Goal: Check status: Check status

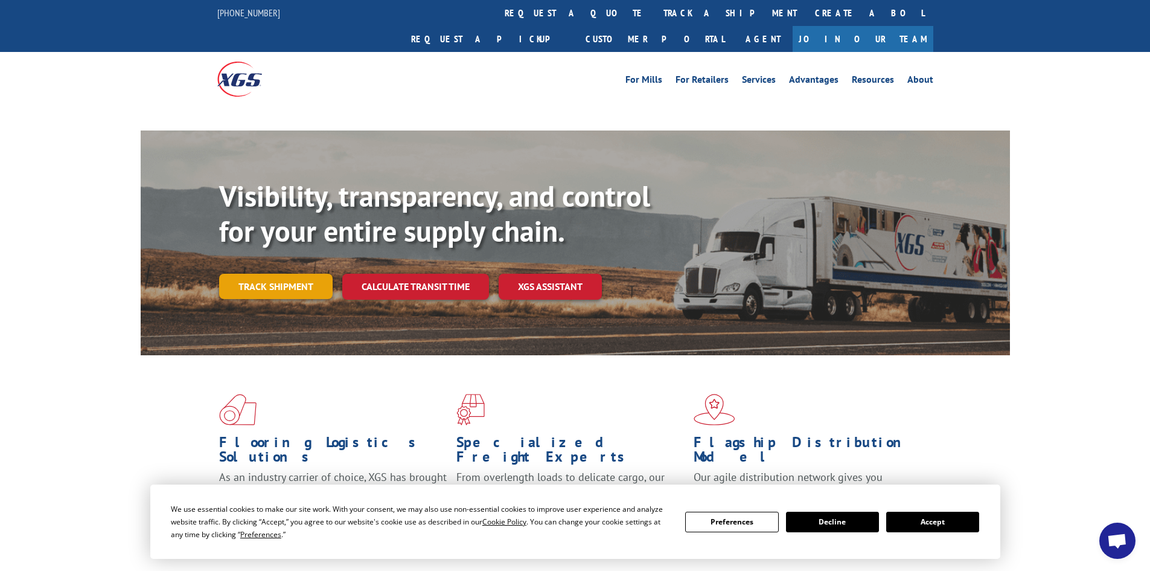
click at [285, 274] on link "Track shipment" at bounding box center [276, 286] width 114 height 25
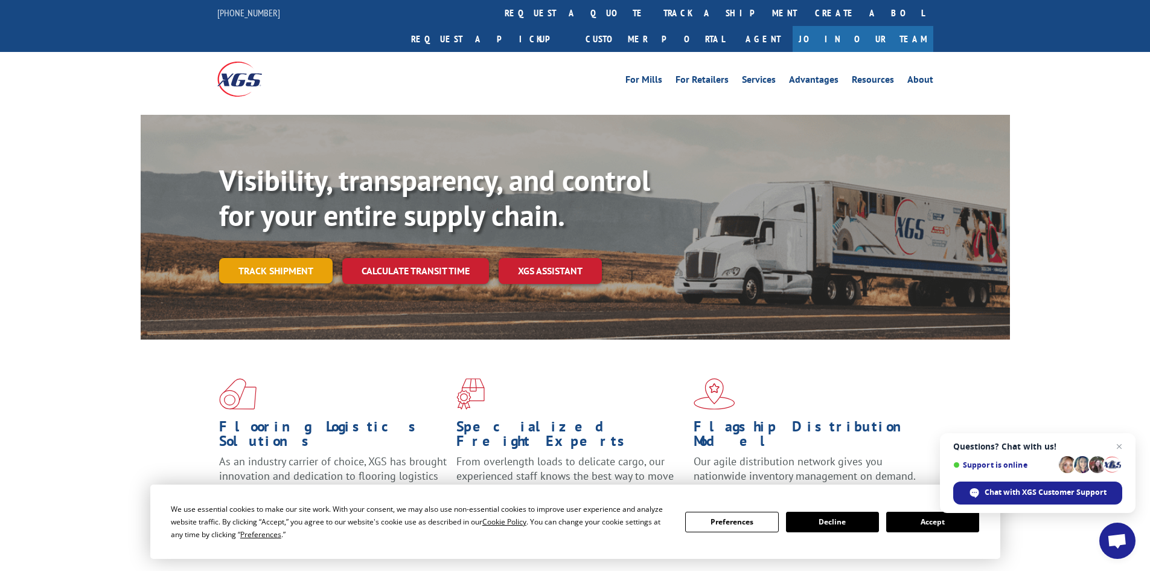
click at [281, 258] on link "Track shipment" at bounding box center [276, 270] width 114 height 25
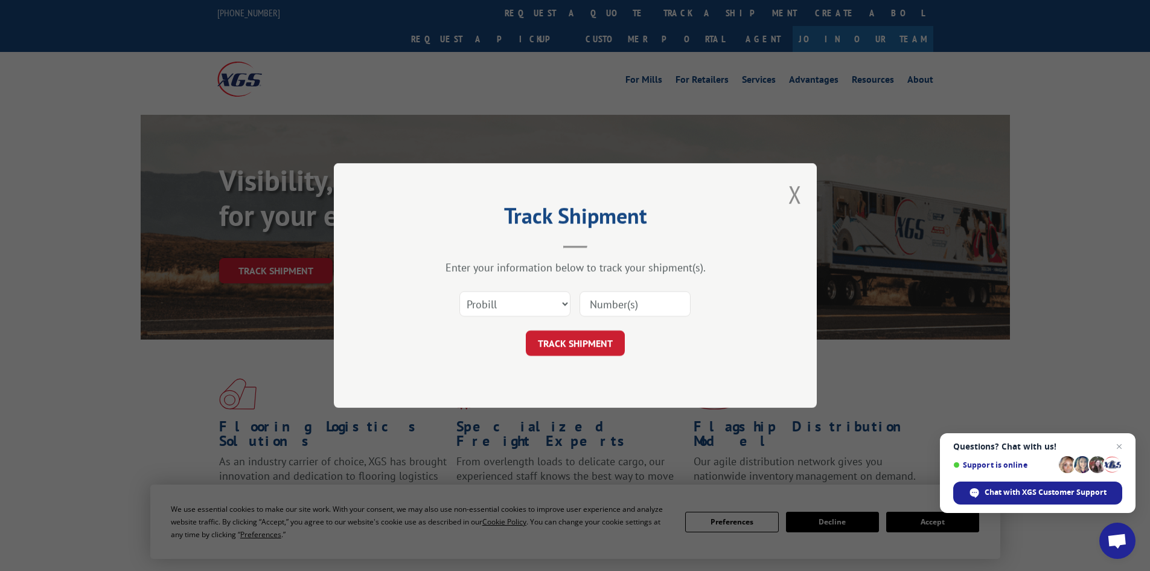
click at [606, 299] on input at bounding box center [635, 303] width 111 height 25
paste input "17523525"
type input "17523525"
click at [557, 339] on button "TRACK SHIPMENT" at bounding box center [575, 342] width 99 height 25
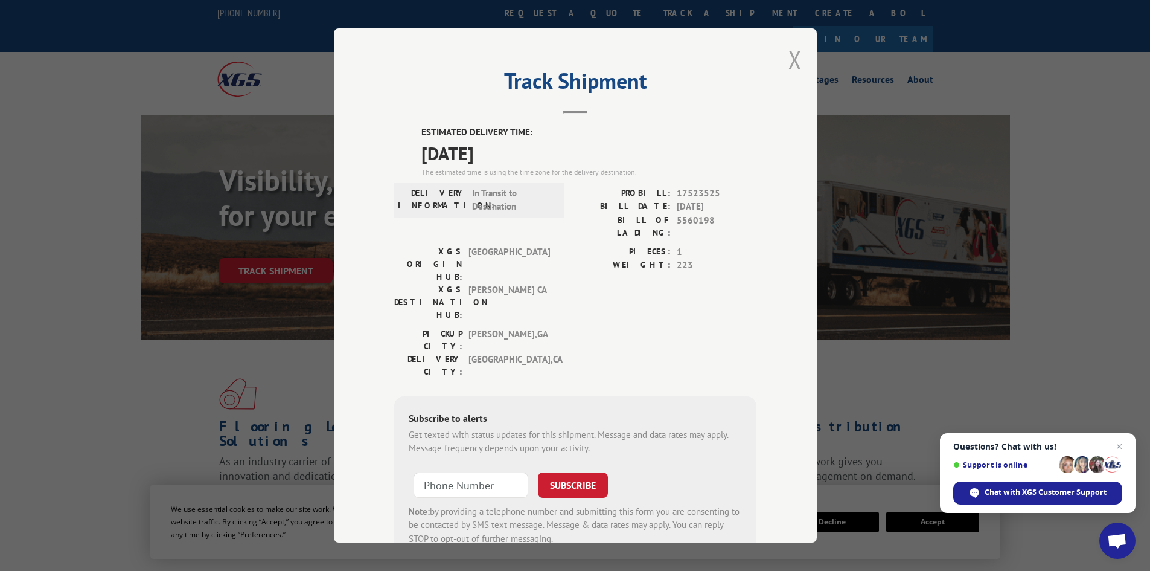
click at [789, 57] on button "Close modal" at bounding box center [795, 59] width 13 height 32
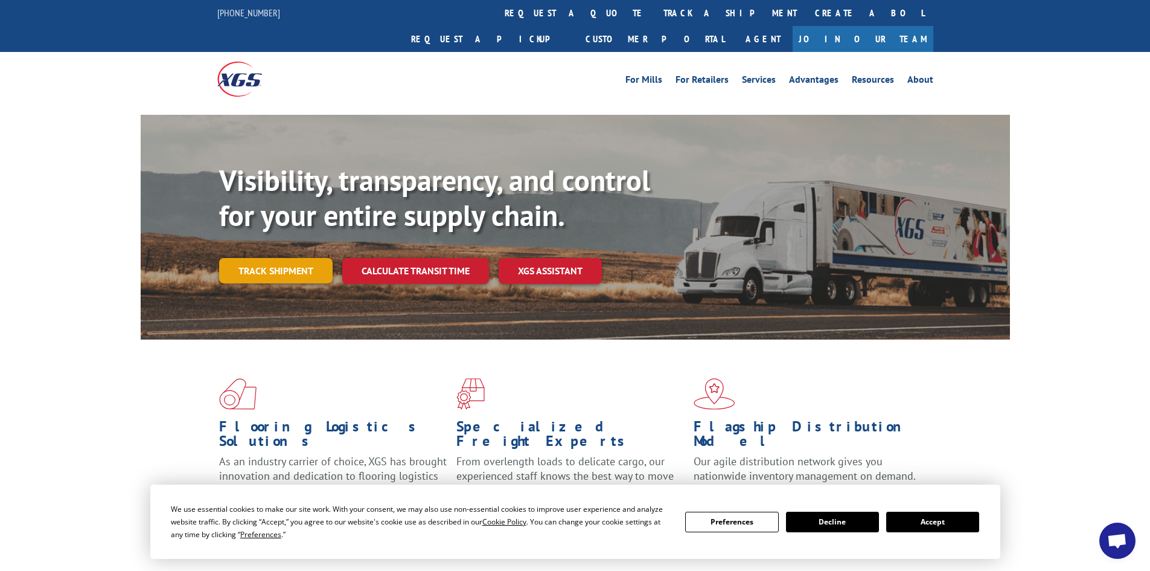
click at [274, 258] on link "Track shipment" at bounding box center [276, 270] width 114 height 25
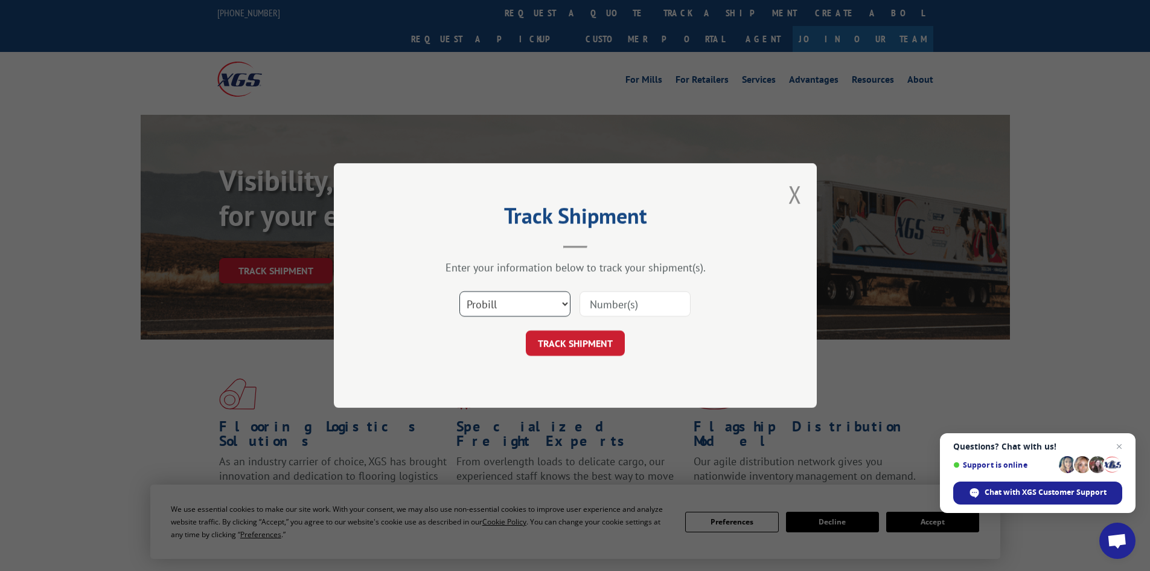
drag, startPoint x: 547, startPoint y: 304, endPoint x: 529, endPoint y: 303, distance: 18.2
click at [546, 304] on select "Select category... Probill BOL PO" at bounding box center [514, 303] width 111 height 25
select select "bol"
click at [459, 291] on select "Select category... Probill BOL PO" at bounding box center [514, 303] width 111 height 25
click at [592, 304] on input at bounding box center [635, 303] width 111 height 25
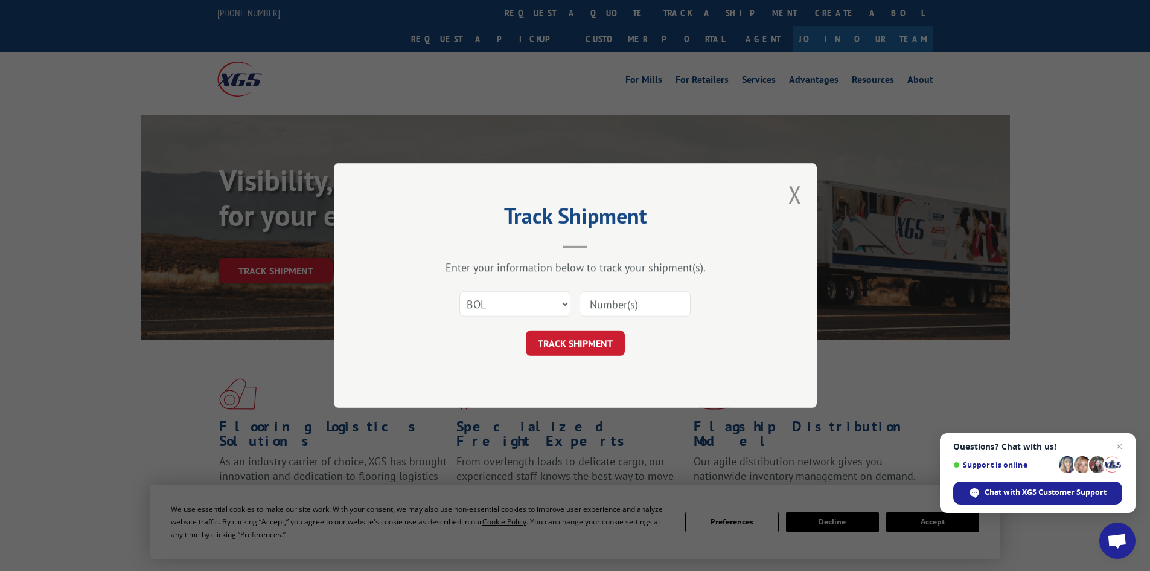
paste input "6867369"
type input "6867369"
click at [569, 340] on button "TRACK SHIPMENT" at bounding box center [575, 342] width 99 height 25
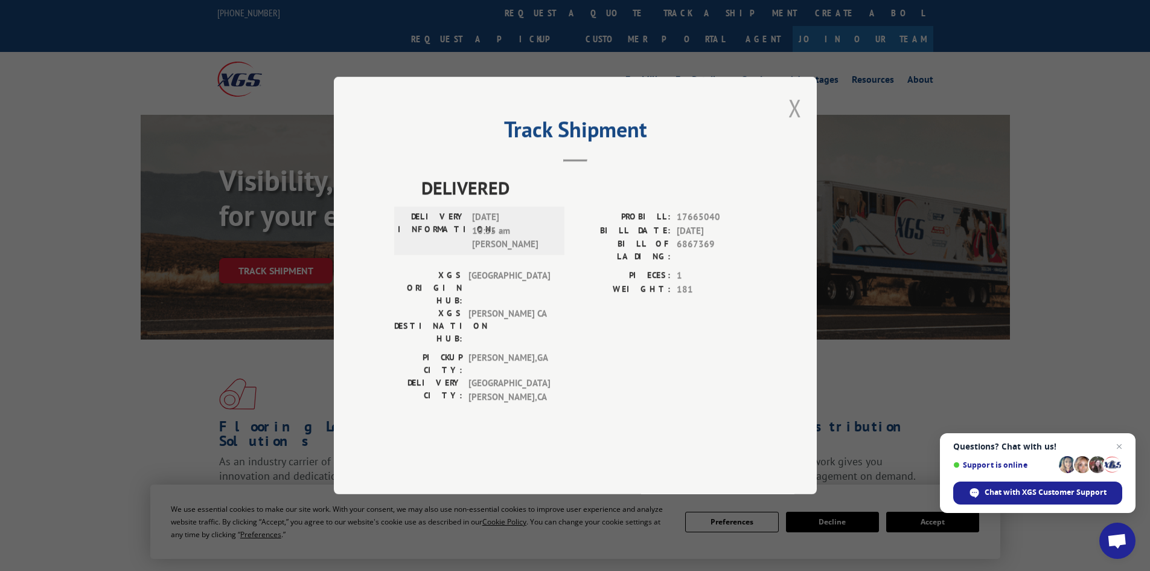
click at [792, 124] on button "Close modal" at bounding box center [795, 108] width 13 height 32
